Goal: Complete application form

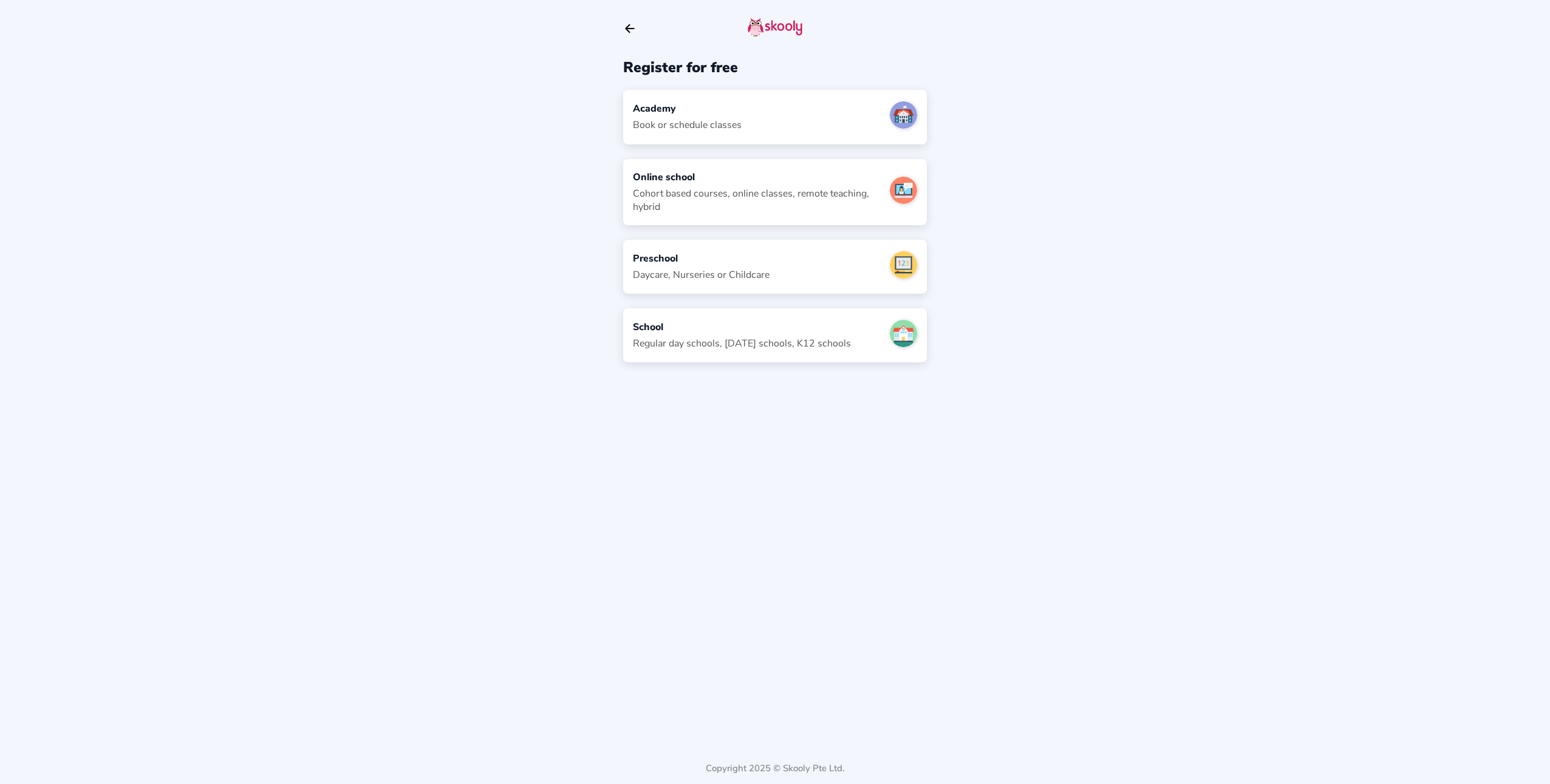
click at [696, 332] on div "School" at bounding box center [742, 327] width 218 height 13
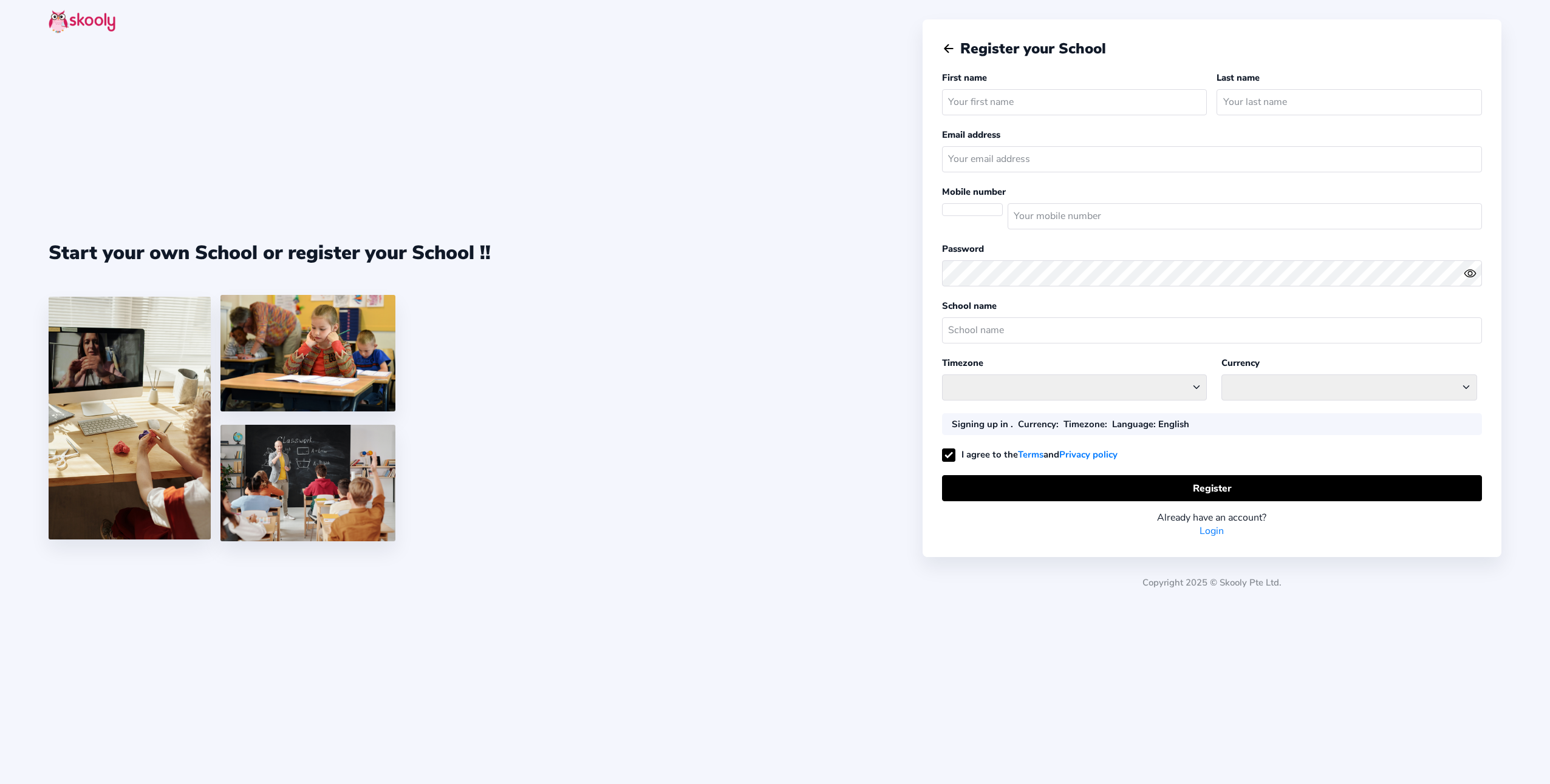
select select "Pacific/[GEOGRAPHIC_DATA]"
select select "NZD $"
select select "NZ"
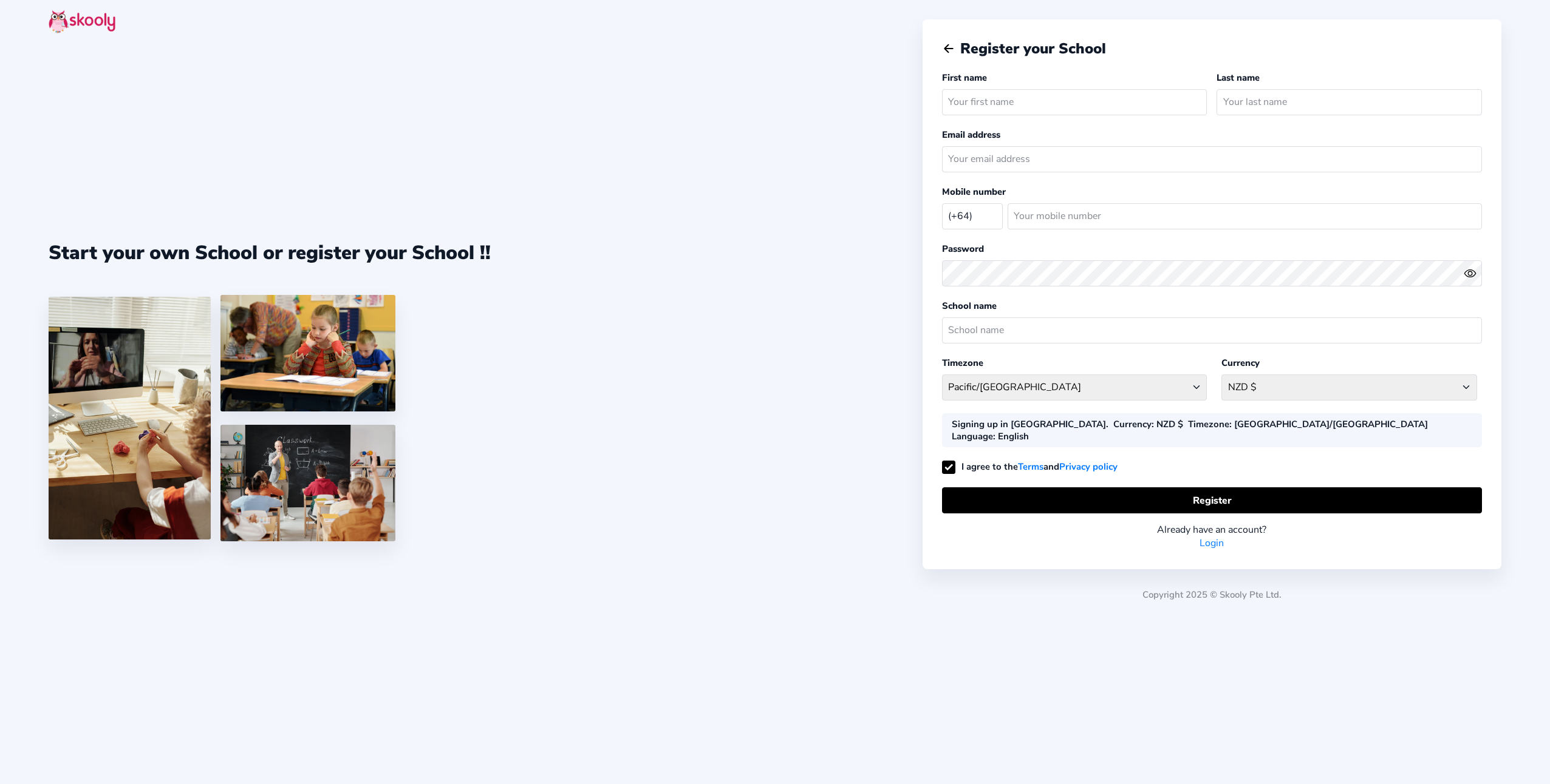
select select "Pacific/[GEOGRAPHIC_DATA]"
select select "NZD $"
